Goal: Use online tool/utility: Utilize a website feature to perform a specific function

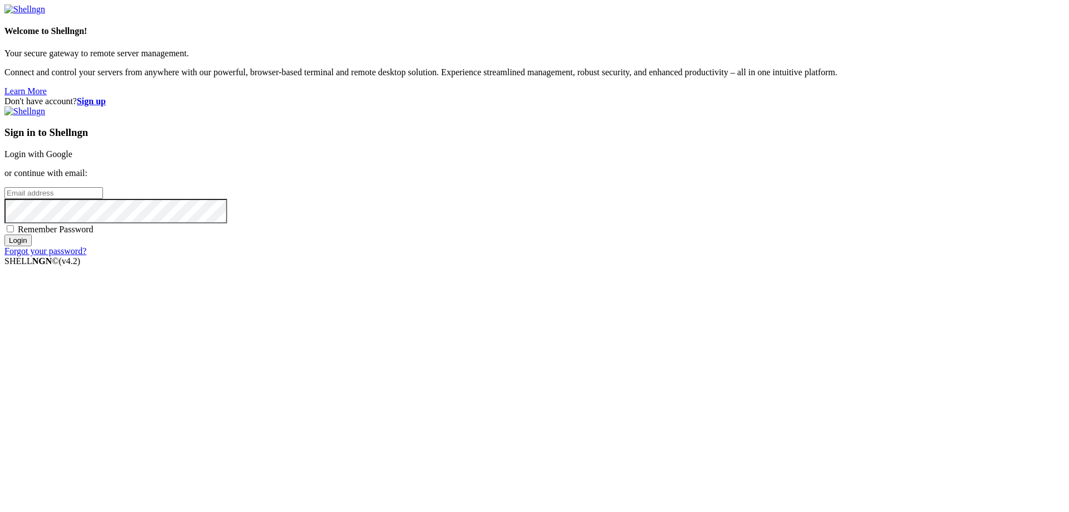
click at [72, 159] on link "Login with Google" at bounding box center [38, 153] width 68 height 9
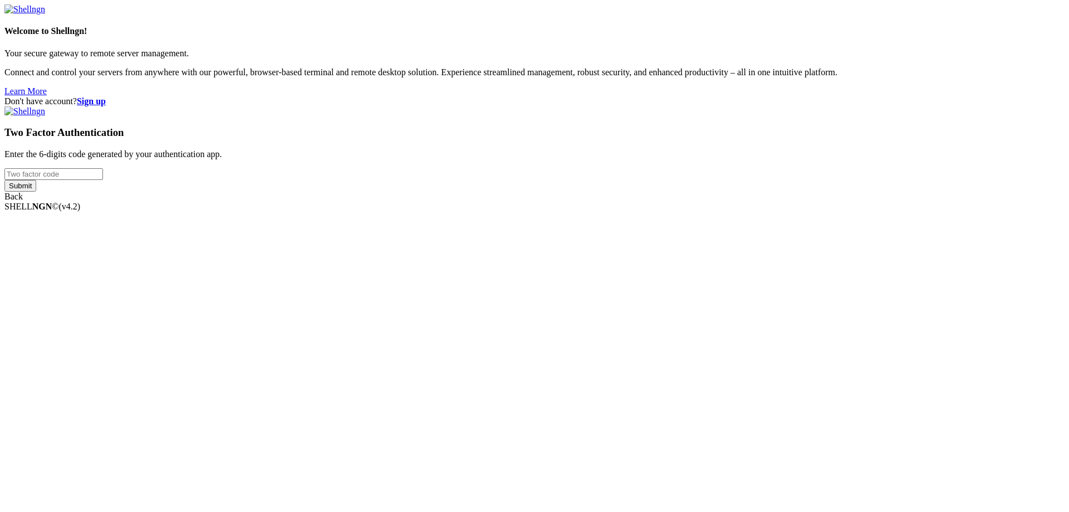
click at [103, 180] on input "number" at bounding box center [53, 174] width 99 height 12
type input "784687"
click at [4, 180] on input "Submit" at bounding box center [20, 186] width 32 height 12
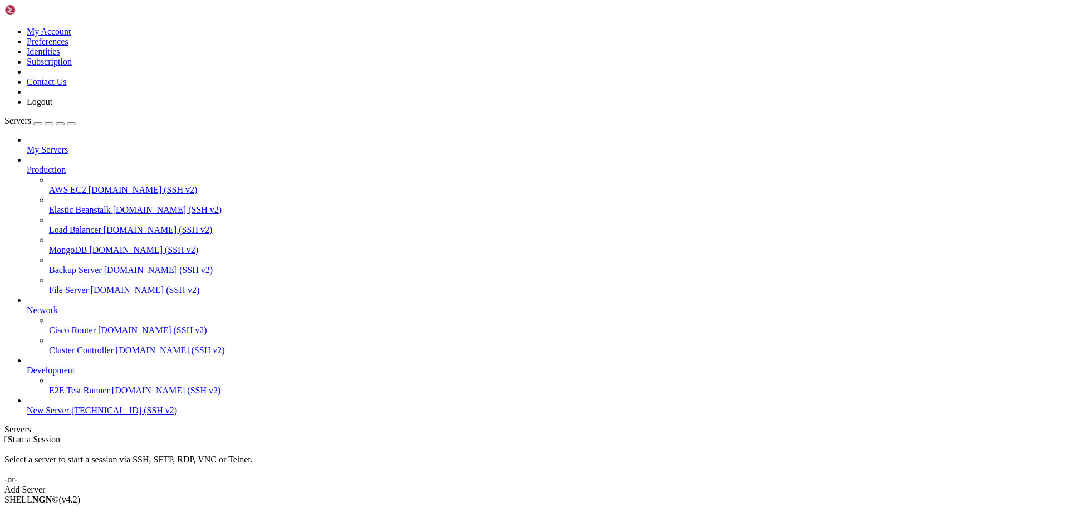
click at [67, 415] on span "New Server" at bounding box center [48, 410] width 42 height 9
click at [71, 415] on span "[TECHNICAL_ID] (SSH v2)" at bounding box center [124, 410] width 106 height 9
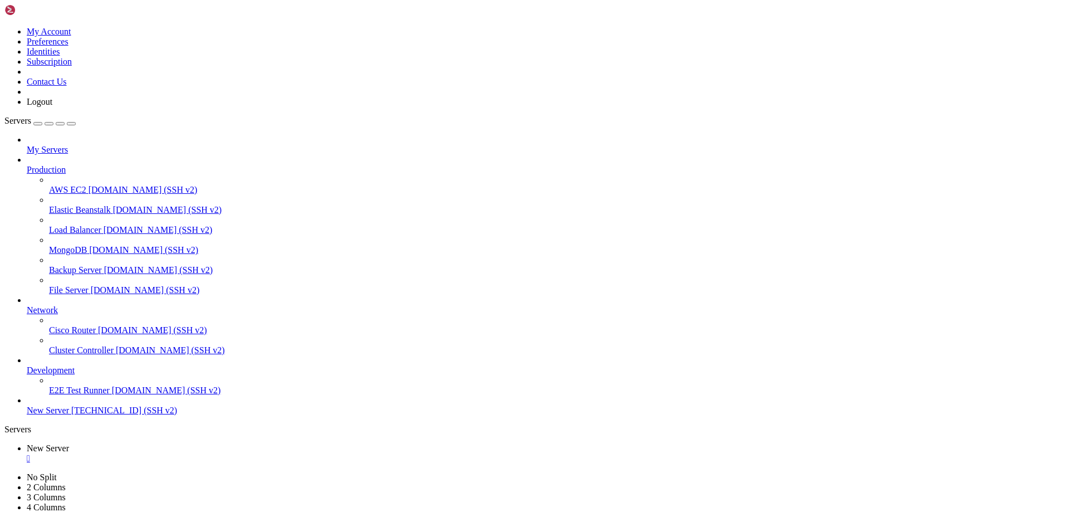
scroll to position [11, 0]
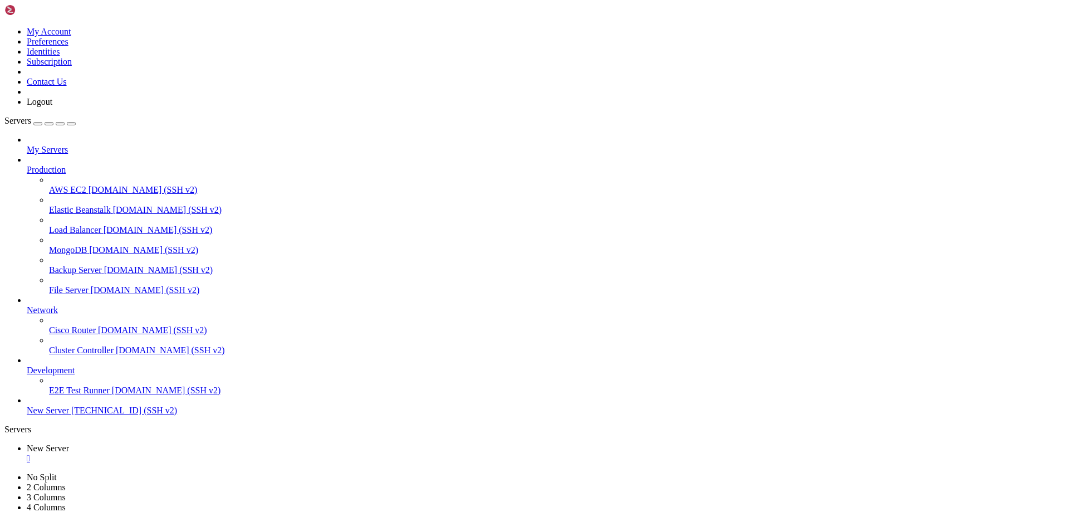
scroll to position [22, 0]
click at [209, 453] on div "" at bounding box center [546, 458] width 1038 height 10
click at [4, 27] on icon at bounding box center [4, 27] width 0 height 0
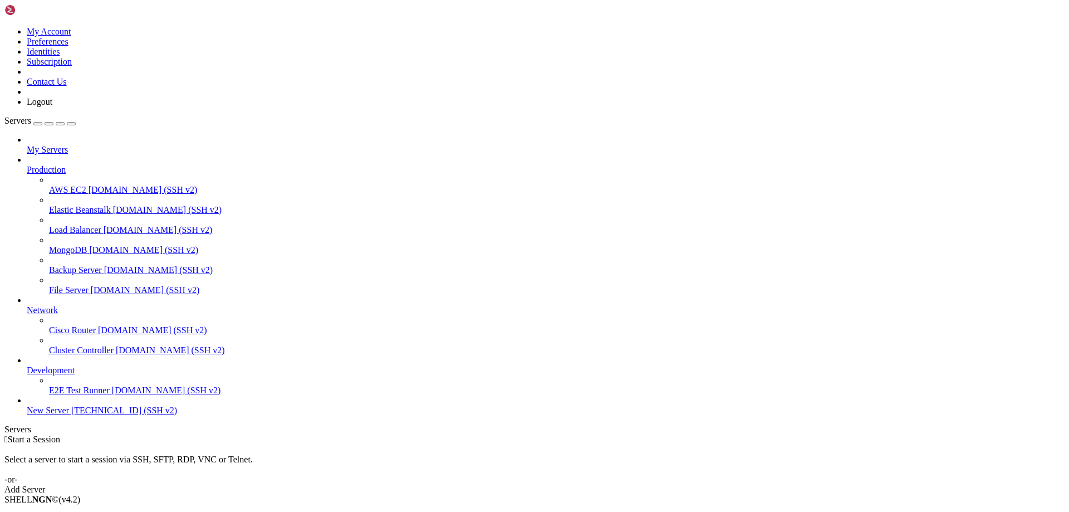
click at [52, 106] on link "Logout" at bounding box center [40, 101] width 26 height 9
